Goal: Navigation & Orientation: Find specific page/section

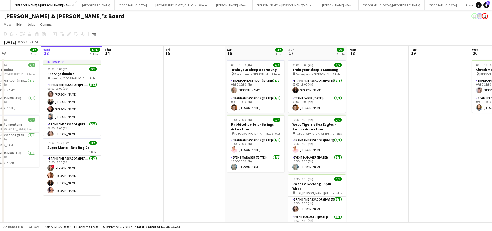
scroll to position [0, 207]
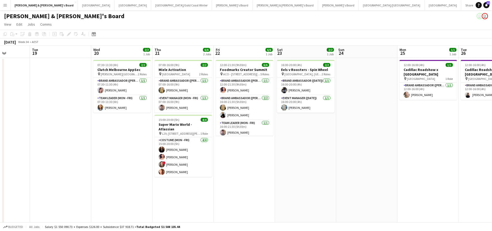
scroll to position [0, 217]
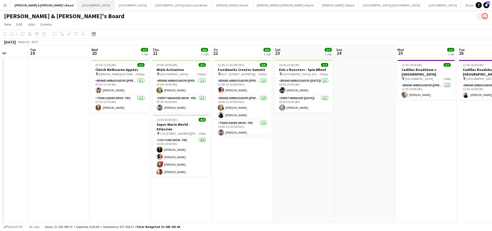
click at [78, 6] on button "Sydney Close" at bounding box center [96, 5] width 37 height 10
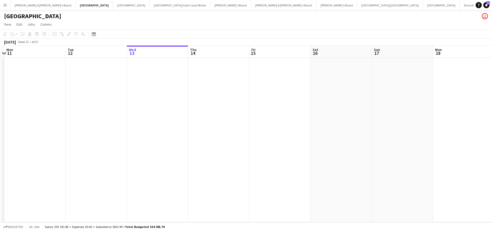
scroll to position [0, 110]
click at [113, 5] on button "Melbourne Close" at bounding box center [131, 5] width 37 height 10
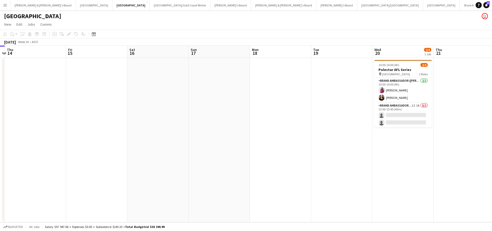
scroll to position [0, 108]
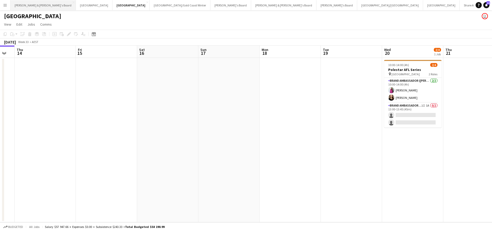
click at [29, 5] on button "James & Arrence's Board Close" at bounding box center [43, 5] width 65 height 10
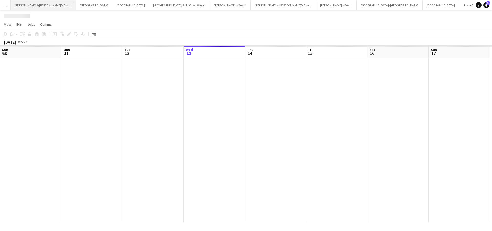
scroll to position [0, 123]
